Goal: Task Accomplishment & Management: Use online tool/utility

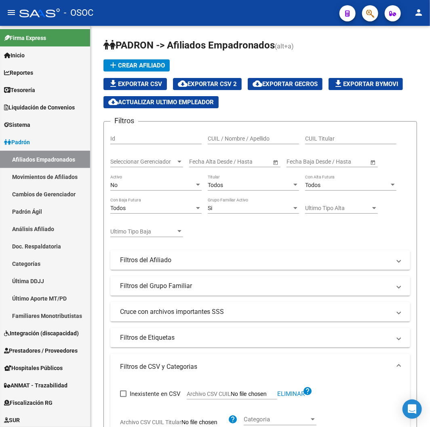
click at [181, 19] on div "- OSOC" at bounding box center [176, 13] width 314 height 18
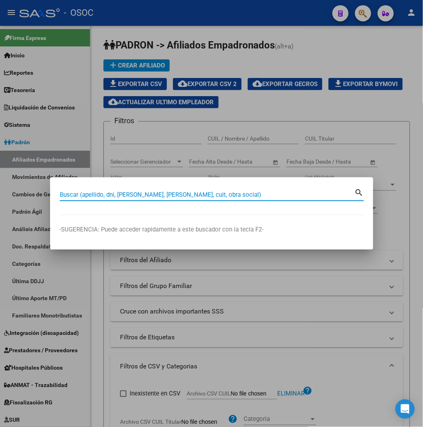
paste input "20598790680"
type input "20598790680"
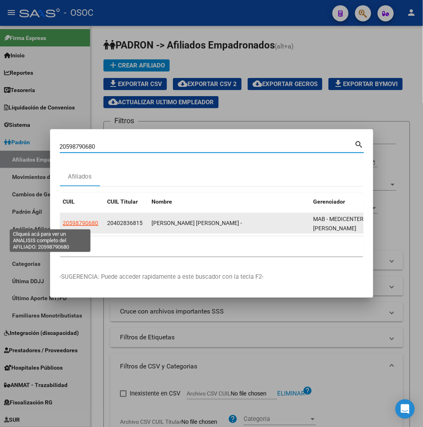
click at [63, 224] on span "20598790680" at bounding box center [81, 223] width 36 height 6
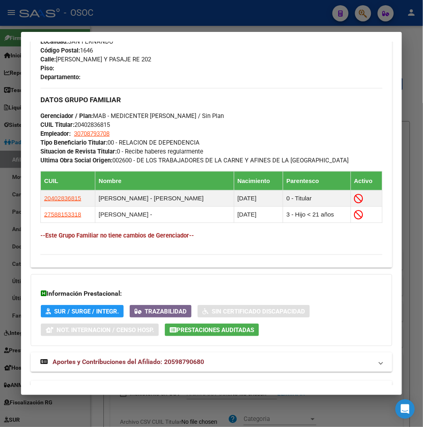
scroll to position [469, 0]
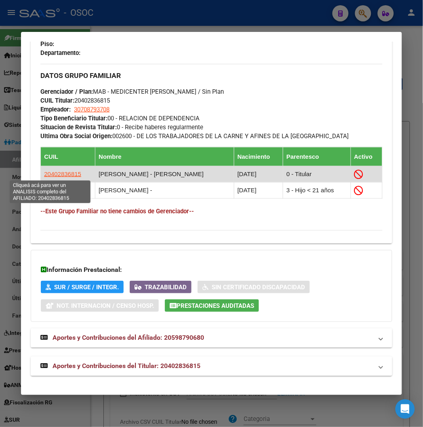
click at [61, 174] on span "20402836815" at bounding box center [62, 174] width 37 height 7
type textarea "20402836815"
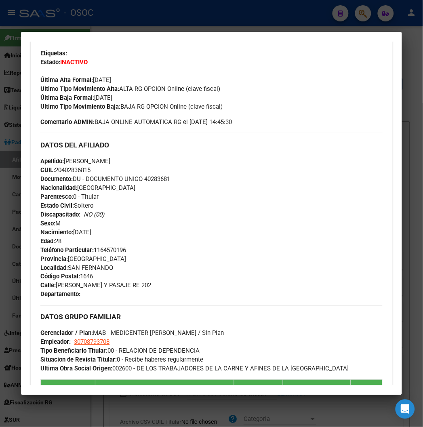
scroll to position [359, 0]
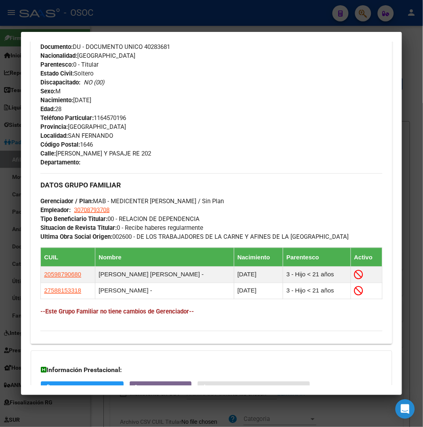
click at [291, 34] on mat-dialog-container "Análisis Afiliado - CUIL: 20402836815 DATOS PADRÓN ÁGIL: [PERSON_NAME] [PERSON_…" at bounding box center [211, 213] width 381 height 363
click at [192, 16] on div at bounding box center [211, 213] width 423 height 427
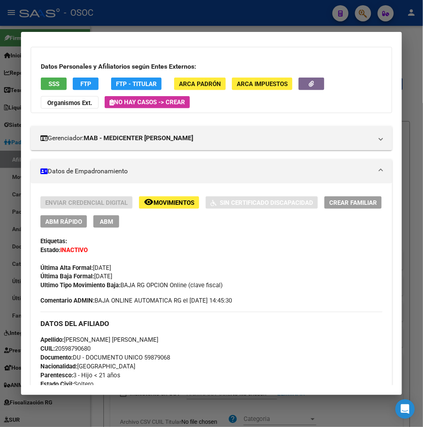
scroll to position [179, 0]
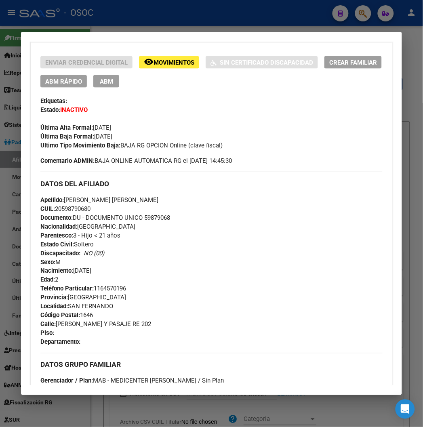
click at [154, 219] on span "Documento: DU - DOCUMENTO UNICO 59879068" at bounding box center [105, 217] width 130 height 7
copy span "59879068"
click at [122, 18] on div at bounding box center [211, 213] width 423 height 427
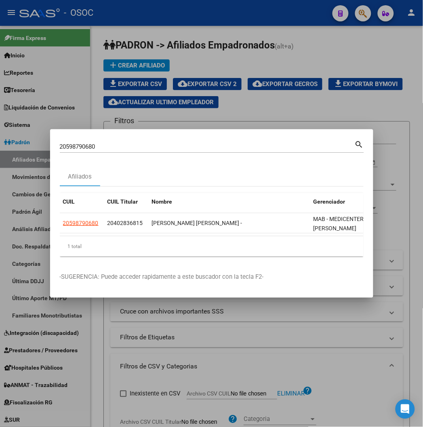
click at [122, 18] on div at bounding box center [211, 213] width 423 height 427
click at [122, 18] on div "- OSOC" at bounding box center [172, 13] width 307 height 18
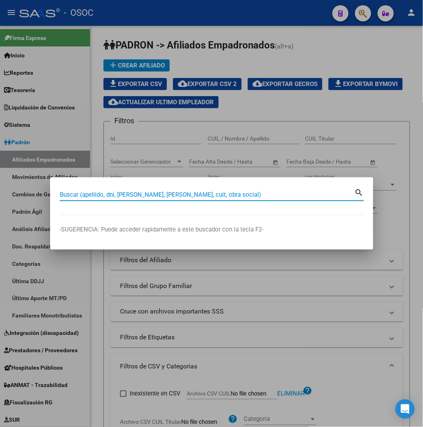
paste input "27226657288"
type input "27226657288"
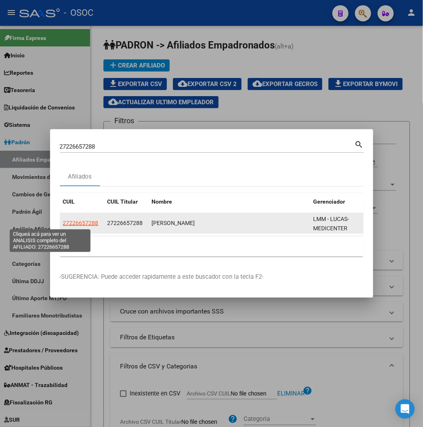
click at [63, 224] on span "27226657288" at bounding box center [81, 223] width 36 height 6
type textarea "27226657288"
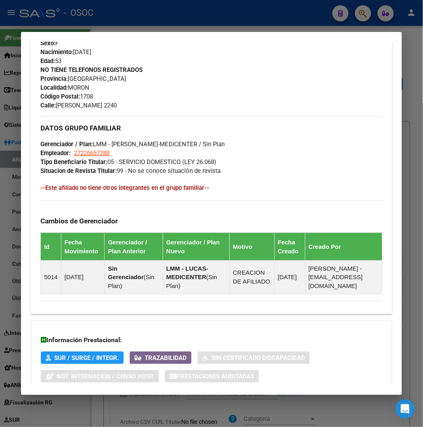
scroll to position [425, 0]
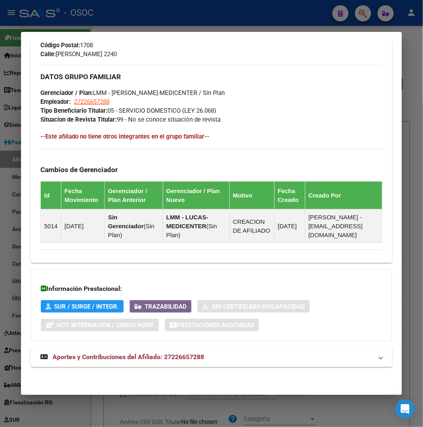
click at [96, 356] on span "Aportes y Contribuciones del Afiliado: 27226657288" at bounding box center [129, 358] width 152 height 8
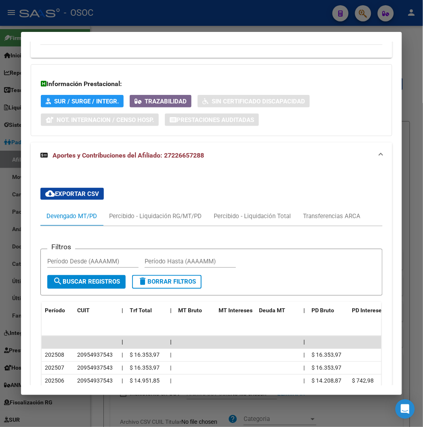
scroll to position [738, 0]
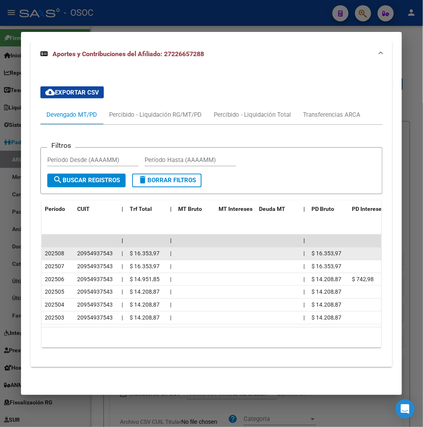
click at [136, 251] on span "$ 16.353,97" at bounding box center [145, 254] width 30 height 6
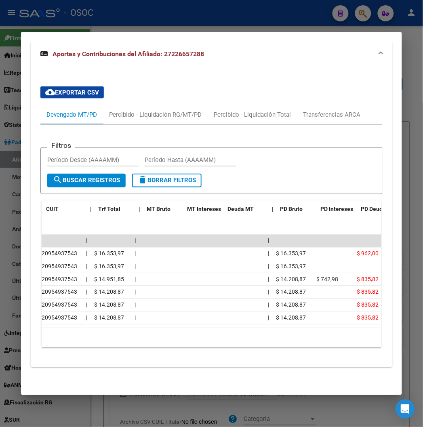
scroll to position [0, 0]
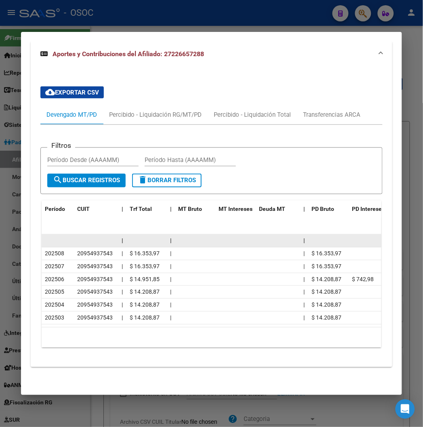
click at [137, 240] on datatable-body-cell at bounding box center [147, 241] width 40 height 13
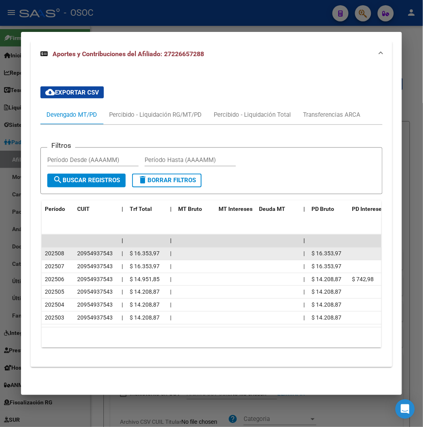
click at [137, 251] on span "$ 16.353,97" at bounding box center [145, 254] width 30 height 6
click at [136, 251] on span "$ 16.353,97" at bounding box center [145, 254] width 30 height 6
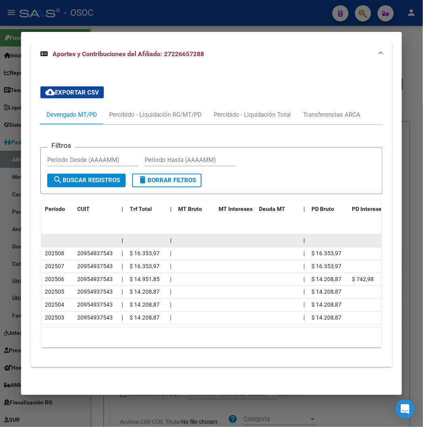
scroll to position [649, 0]
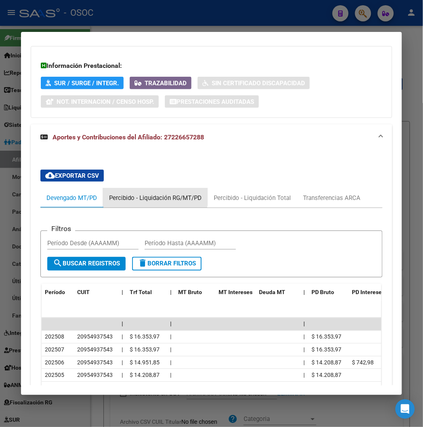
click at [143, 194] on div "Percibido - Liquidación RG/MT/PD" at bounding box center [155, 198] width 93 height 9
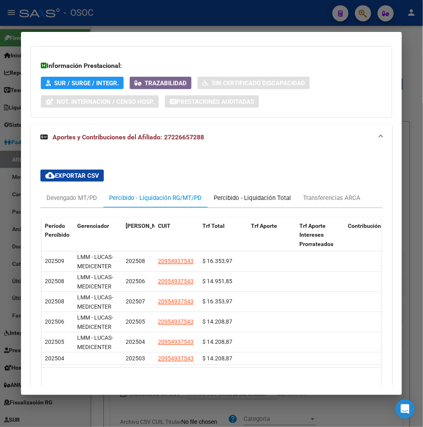
click at [257, 193] on div "Percibido - Liquidación Total" at bounding box center [252, 197] width 89 height 19
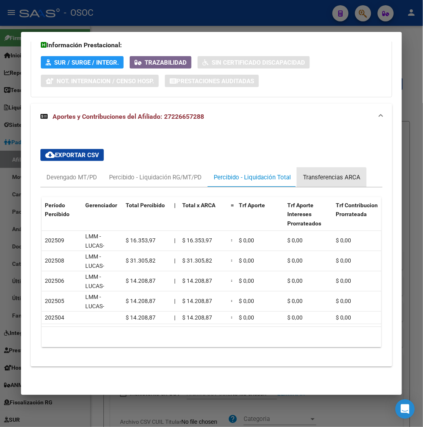
click at [298, 179] on div "Transferencias ARCA" at bounding box center [332, 177] width 70 height 19
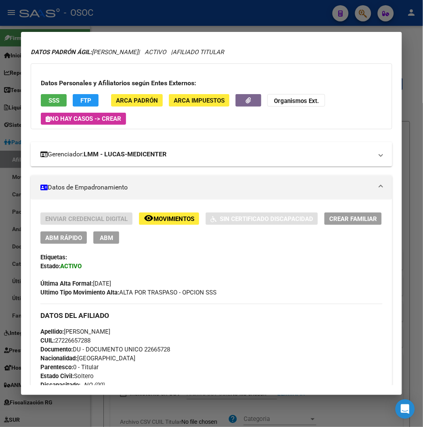
scroll to position [0, 0]
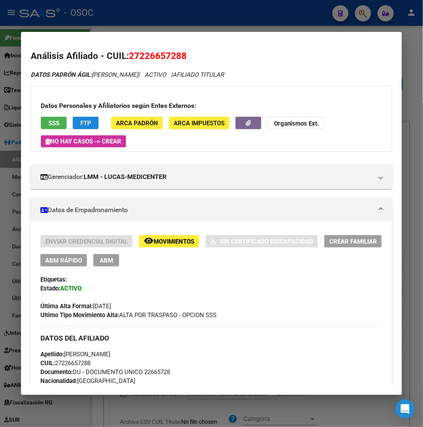
click at [80, 123] on span "FTP" at bounding box center [85, 123] width 11 height 7
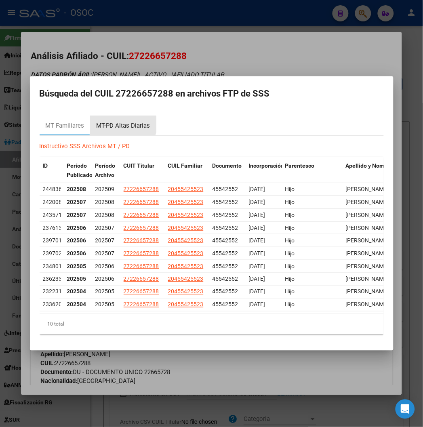
click at [91, 116] on div "MT-PD Altas Diarias" at bounding box center [124, 125] width 66 height 19
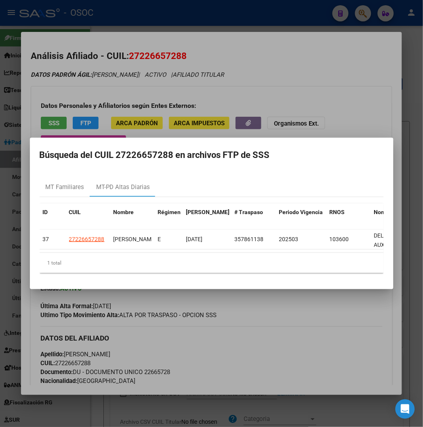
click at [236, 80] on div at bounding box center [211, 213] width 423 height 427
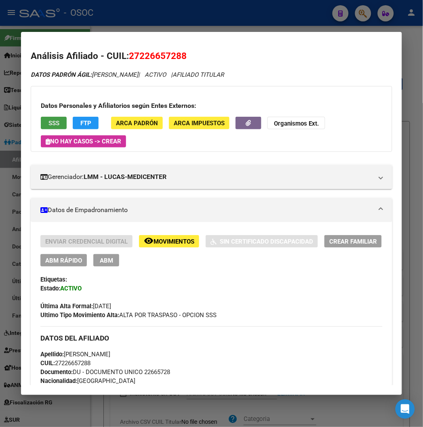
click at [41, 119] on button "SSS" at bounding box center [54, 123] width 26 height 13
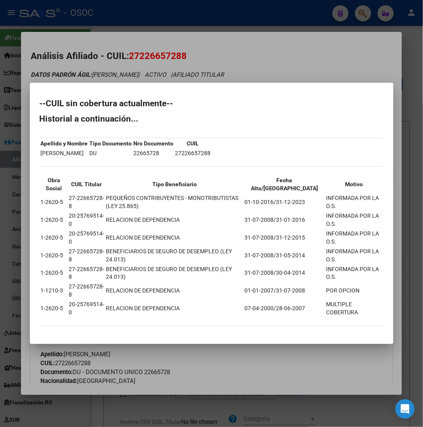
click at [265, 88] on div at bounding box center [211, 213] width 423 height 427
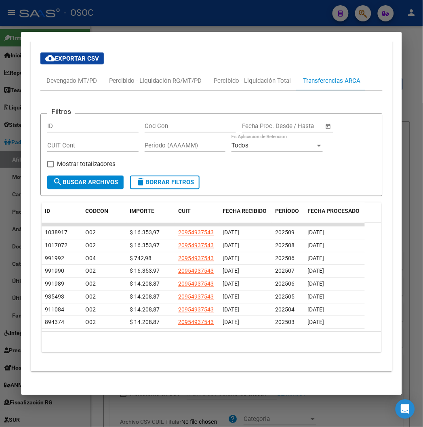
scroll to position [770, 0]
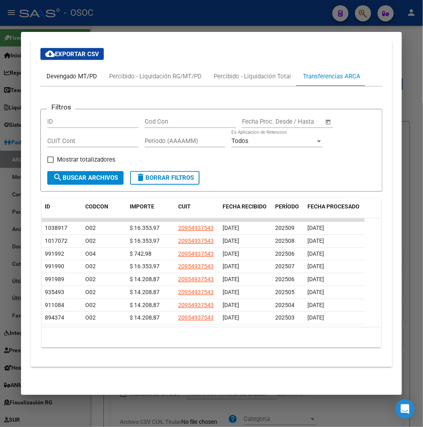
click at [68, 82] on div "Devengado MT/PD" at bounding box center [71, 76] width 63 height 19
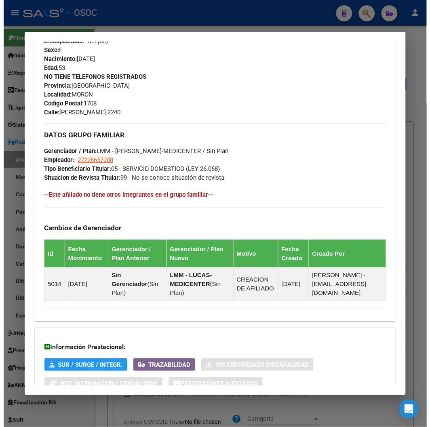
scroll to position [334, 0]
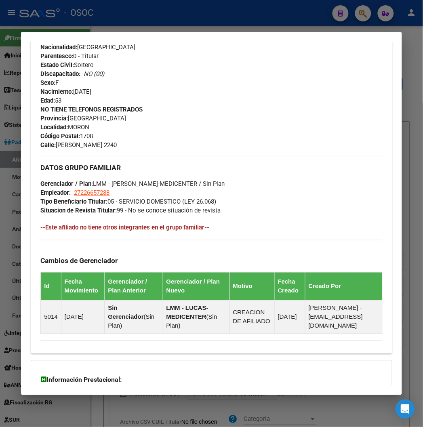
click at [181, 22] on div at bounding box center [211, 213] width 423 height 427
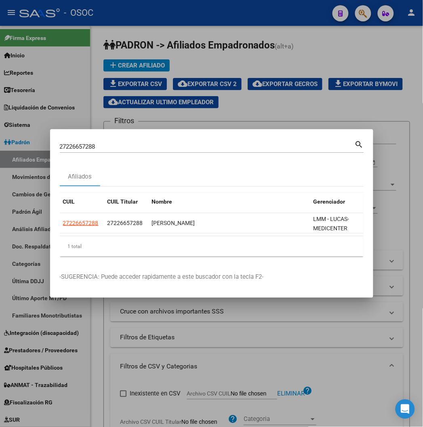
click at [162, 20] on div at bounding box center [211, 213] width 423 height 427
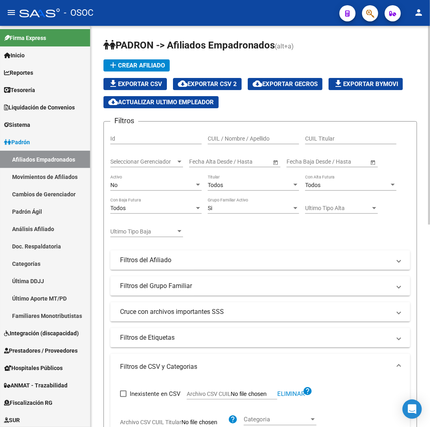
click at [158, 27] on div "PADRON -> Afiliados Empadronados (alt+a) add Crear Afiliado file_download Expor…" at bounding box center [261, 428] width 340 height 805
click at [171, 35] on div "PADRON -> Afiliados Empadronados (alt+a) add Crear Afiliado file_download Expor…" at bounding box center [261, 428] width 340 height 805
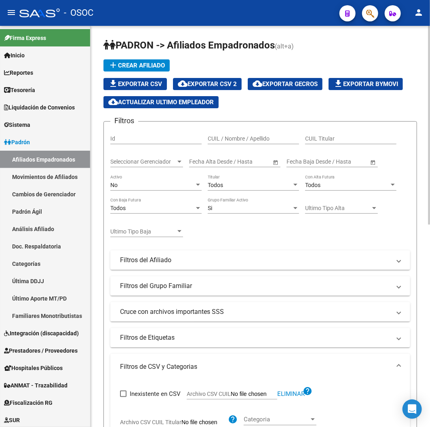
click at [171, 35] on div "PADRON -> Afiliados Empadronados (alt+a) add Crear Afiliado file_download Expor…" at bounding box center [261, 428] width 340 height 805
click at [167, 41] on span "PADRON -> Afiliados Empadronados" at bounding box center [188, 45] width 171 height 11
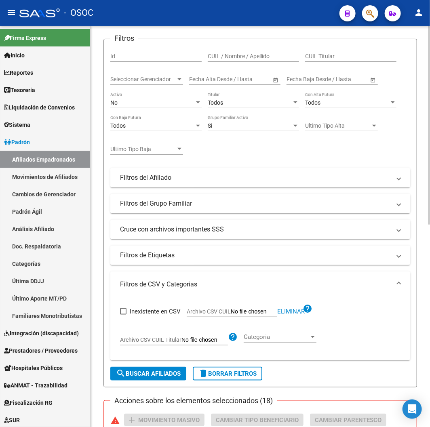
scroll to position [90, 0]
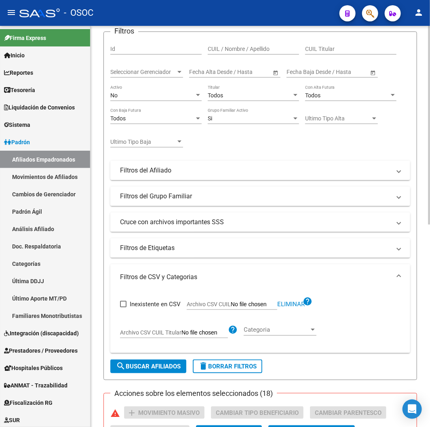
click at [251, 364] on span "delete Borrar Filtros" at bounding box center [227, 366] width 58 height 7
checkbox input "false"
click at [226, 303] on span "Archivo CSV CUIL" at bounding box center [209, 304] width 44 height 6
click at [231, 303] on input "Archivo CSV CUIL" at bounding box center [254, 304] width 46 height 7
type input "C:\fakepath\archivo para filtrar en SAAS.csv"
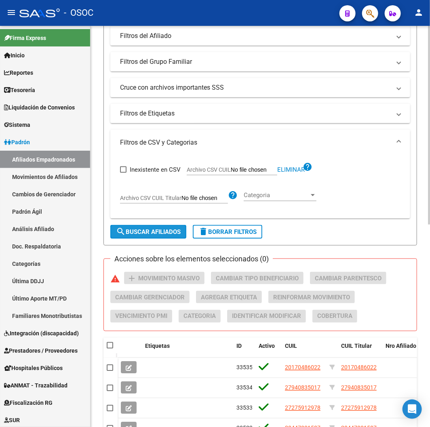
click at [155, 235] on span "search Buscar Afiliados" at bounding box center [148, 231] width 65 height 7
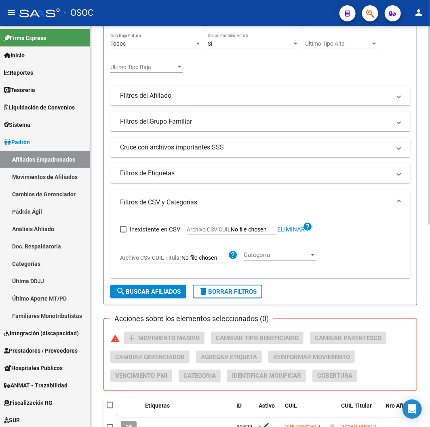
scroll to position [51, 0]
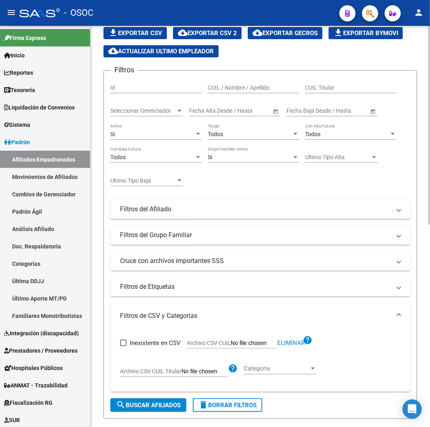
click at [156, 138] on div "Si Activo" at bounding box center [155, 132] width 91 height 16
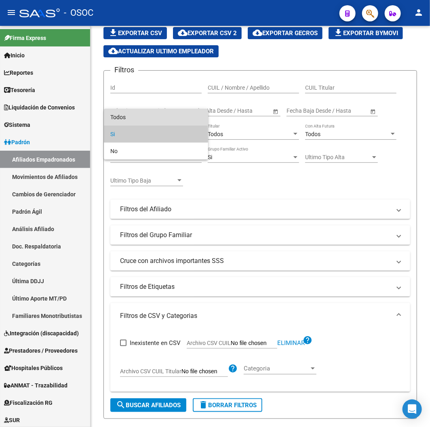
click at [137, 115] on span "Todos" at bounding box center [155, 117] width 91 height 17
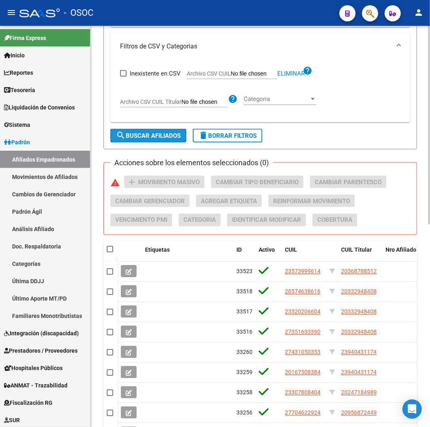
click at [157, 138] on span "search Buscar Afiliados" at bounding box center [148, 135] width 65 height 7
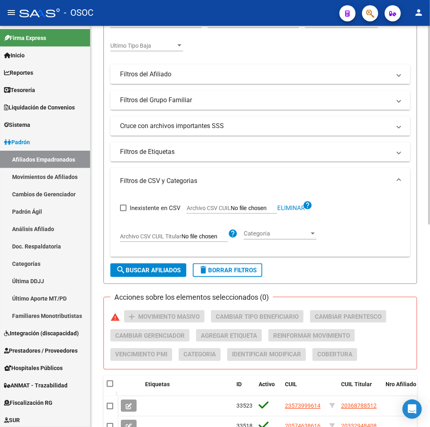
scroll to position [0, 0]
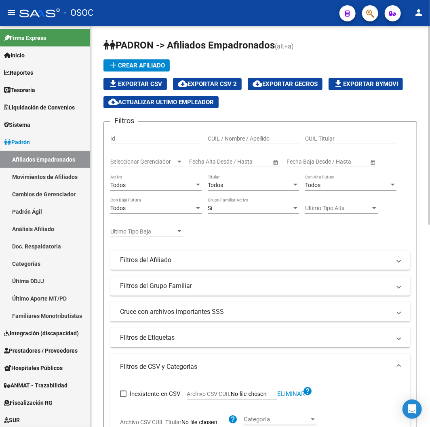
click at [155, 189] on div "Todos Activo" at bounding box center [155, 183] width 91 height 16
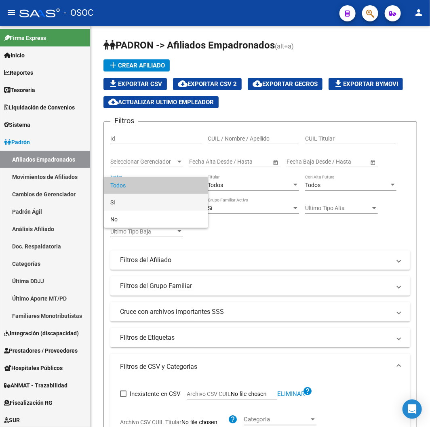
click at [144, 197] on span "Si" at bounding box center [155, 202] width 91 height 17
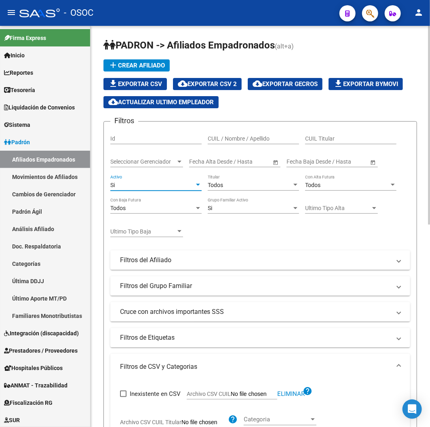
scroll to position [359, 0]
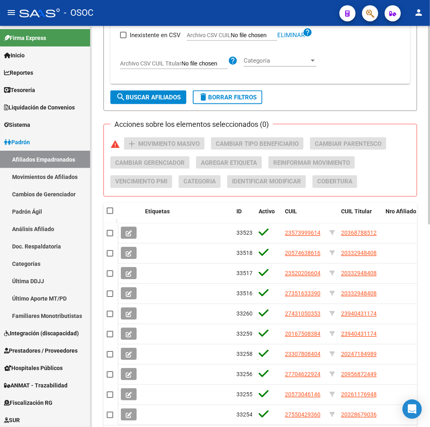
click at [148, 99] on span "search Buscar Afiliados" at bounding box center [148, 97] width 65 height 7
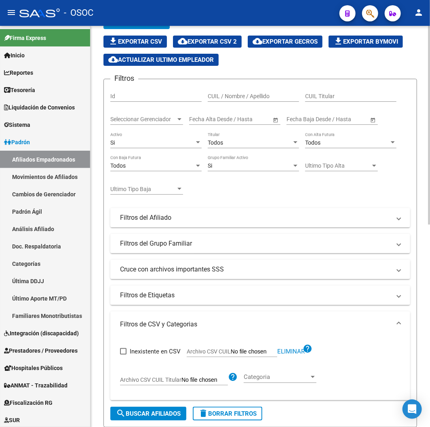
scroll to position [0, 0]
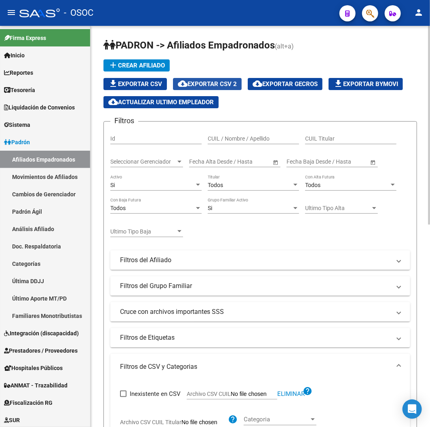
click at [221, 86] on span "cloud_download Exportar CSV 2" at bounding box center [207, 83] width 59 height 7
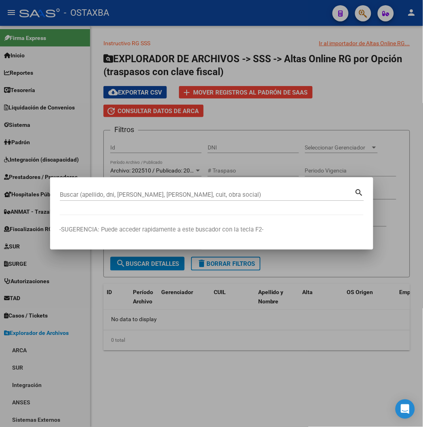
scroll to position [404, 0]
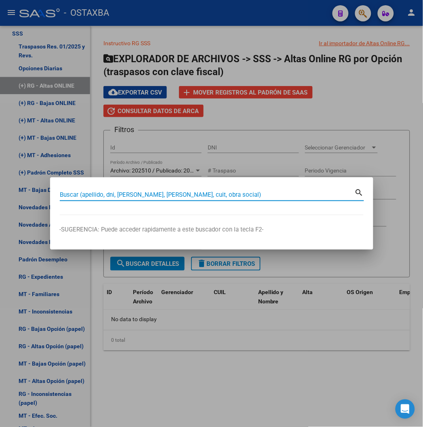
paste input "20164105238"
type input "20164105238"
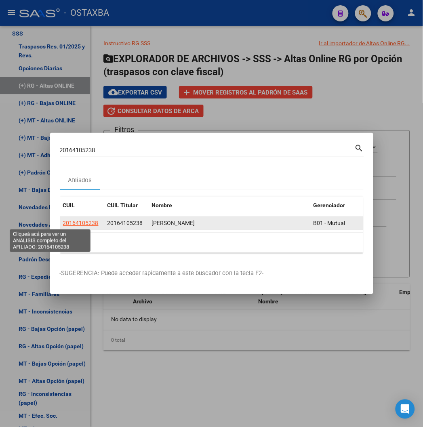
click at [63, 220] on span "20164105238" at bounding box center [81, 223] width 36 height 6
type textarea "20164105238"
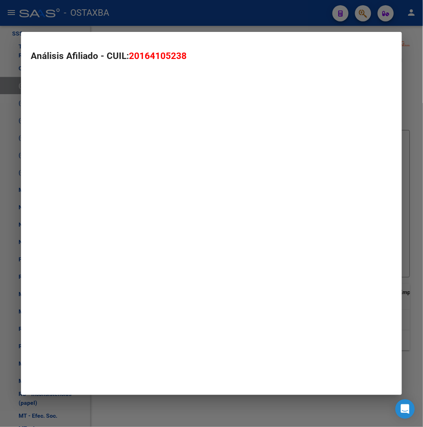
click at [50, 221] on mat-dialog-container "Análisis Afiliado - CUIL: 20164105238" at bounding box center [211, 213] width 381 height 363
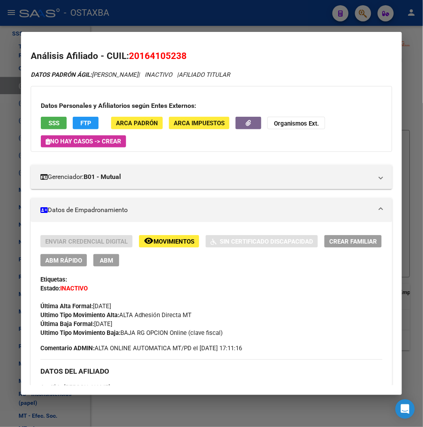
click at [41, 117] on button "SSS" at bounding box center [54, 123] width 26 height 13
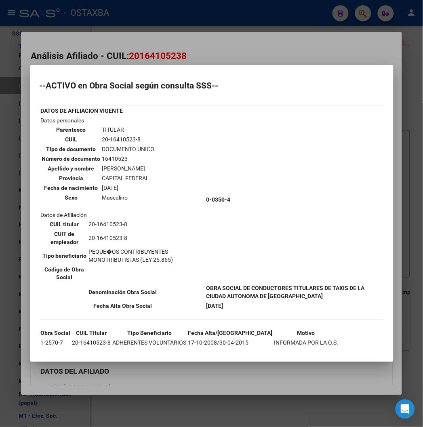
click at [299, 53] on div at bounding box center [211, 213] width 423 height 427
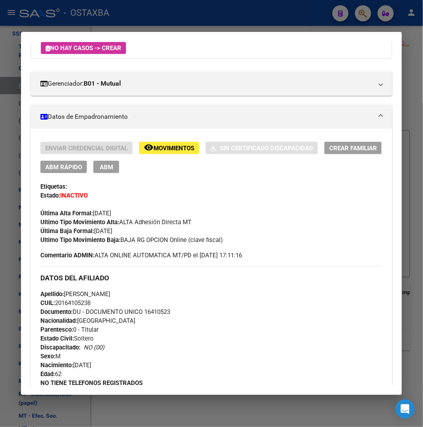
scroll to position [39, 0]
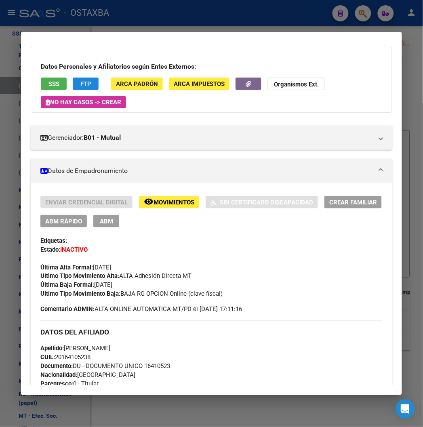
click at [81, 82] on button "FTP" at bounding box center [86, 84] width 26 height 13
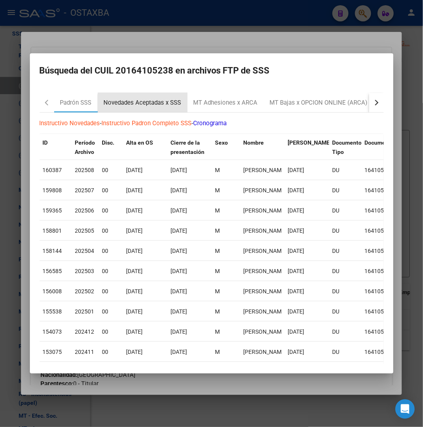
click at [140, 105] on div "Novedades Aceptadas x SSS" at bounding box center [143, 102] width 78 height 9
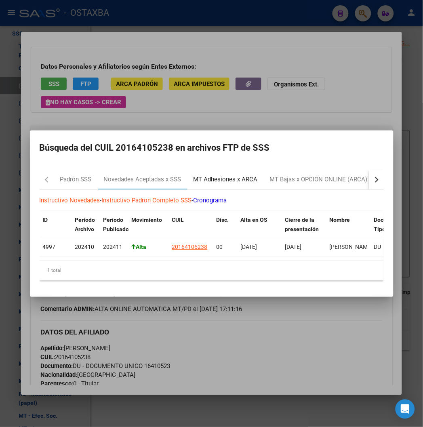
click at [200, 170] on div "MT Adhesiones x ARCA" at bounding box center [226, 179] width 76 height 19
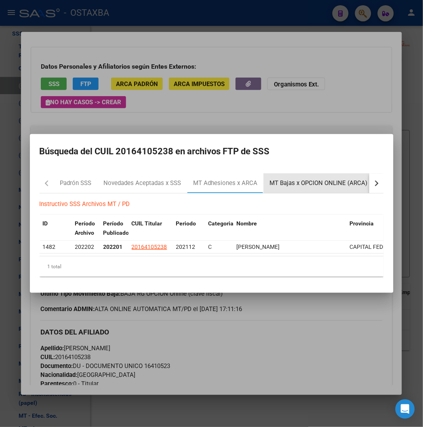
click at [285, 179] on div "MT Bajas x OPCION ONLINE (ARCA)" at bounding box center [319, 183] width 98 height 9
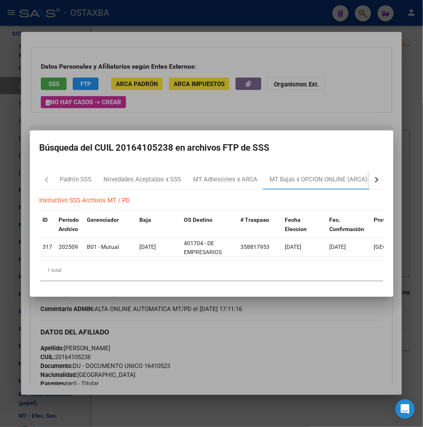
drag, startPoint x: 169, startPoint y: 255, endPoint x: 233, endPoint y: 255, distance: 63.9
click at [233, 255] on datatable-selection "3175 202509 B01 - Mutual 01/09/2025 401704 - DE EMPRESARIOS PROFESIONALES Y MON…" at bounding box center [232, 255] width 385 height 7
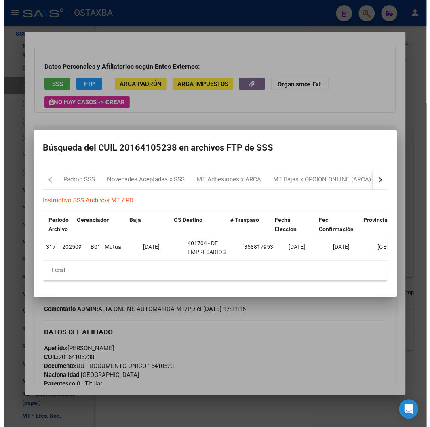
scroll to position [0, 0]
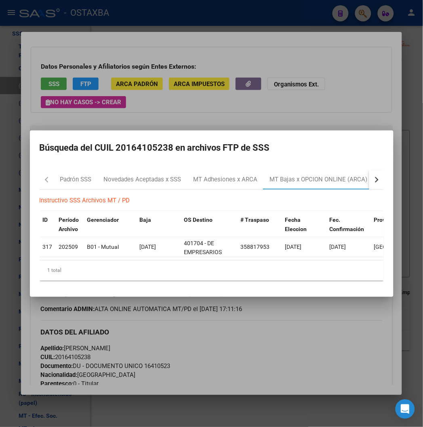
click at [155, 105] on div at bounding box center [211, 213] width 423 height 427
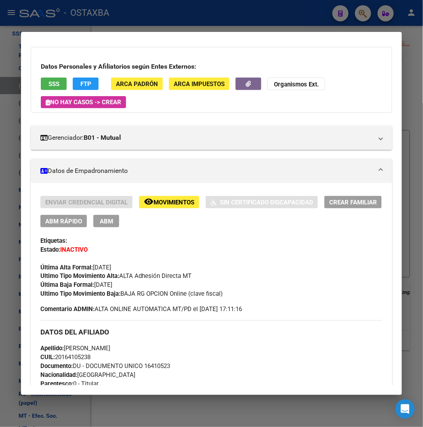
click at [148, 11] on div at bounding box center [211, 213] width 423 height 427
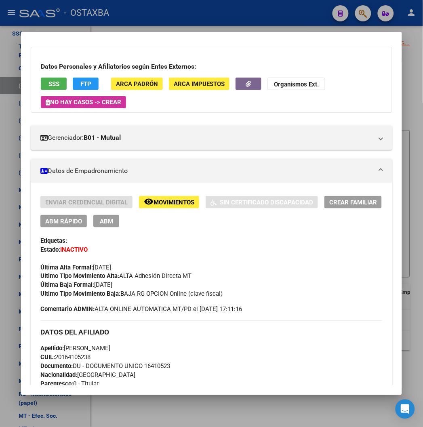
click at [148, 11] on div at bounding box center [211, 213] width 423 height 427
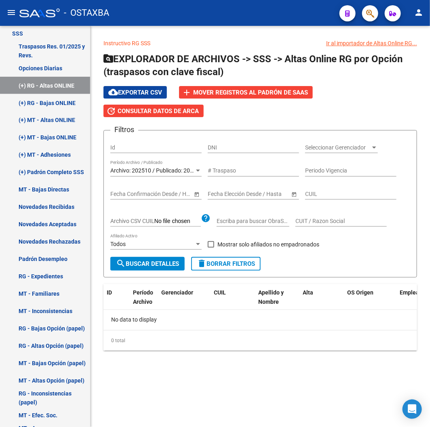
click at [148, 11] on div "- OSTAXBA" at bounding box center [176, 13] width 314 height 18
click at [215, 271] on form "Filtros Id DNI Seleccionar Gerenciador Seleccionar Gerenciador Archivo: 202510 …" at bounding box center [260, 204] width 314 height 148
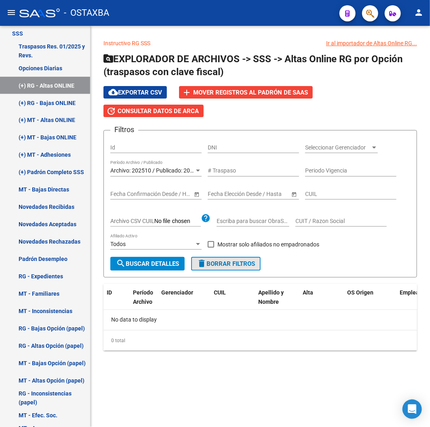
click at [217, 267] on span "delete Borrar Filtros" at bounding box center [226, 263] width 58 height 7
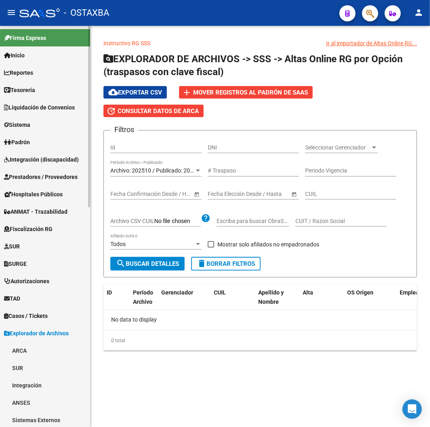
click at [45, 138] on link "Padrón" at bounding box center [45, 141] width 90 height 17
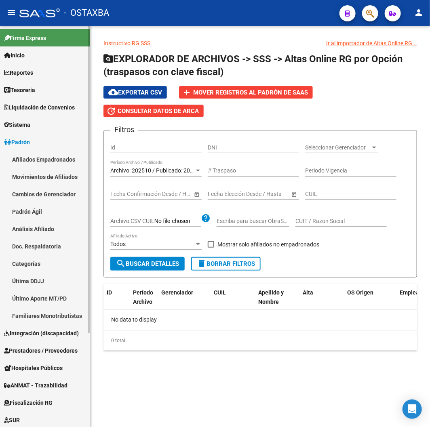
click at [42, 156] on link "Afiliados Empadronados" at bounding box center [45, 159] width 90 height 17
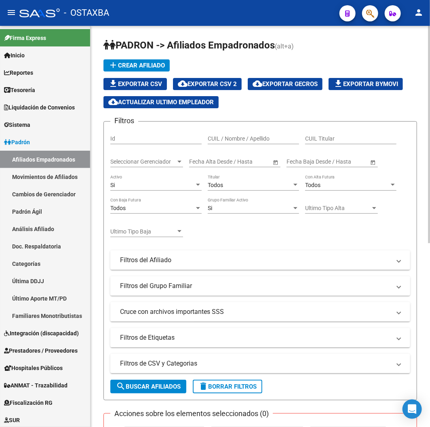
scroll to position [134, 0]
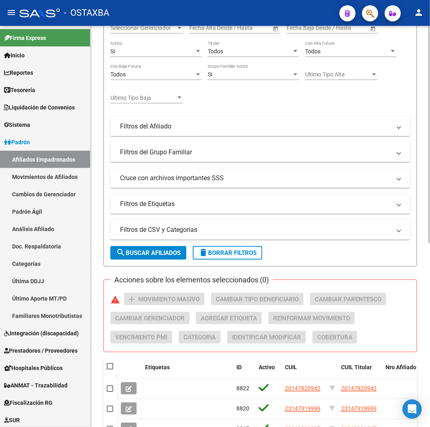
click at [189, 236] on mat-expansion-panel-header "Filtros de CSV y Categorias" at bounding box center [260, 229] width 300 height 19
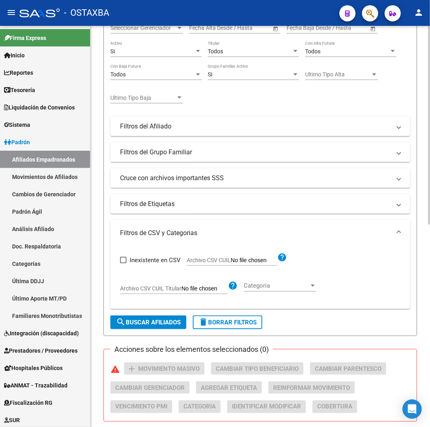
click at [203, 260] on span "Archivo CSV CUIL" at bounding box center [209, 260] width 44 height 6
click at [231, 260] on input "Archivo CSV CUIL" at bounding box center [254, 260] width 46 height 7
type input "C:\fakepath\archivo para filtrar en SAAS.csv"
click at [142, 316] on button "search Buscar Afiliados" at bounding box center [148, 323] width 76 height 14
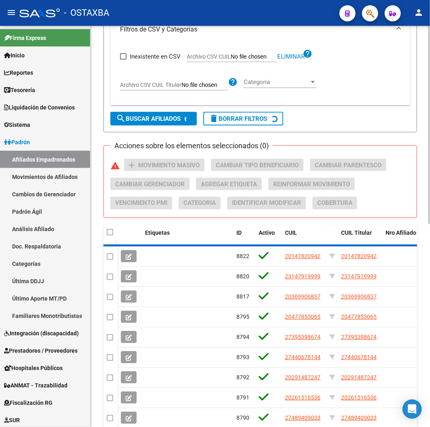
scroll to position [322, 0]
